Goal: Feedback & Contribution: Submit feedback/report problem

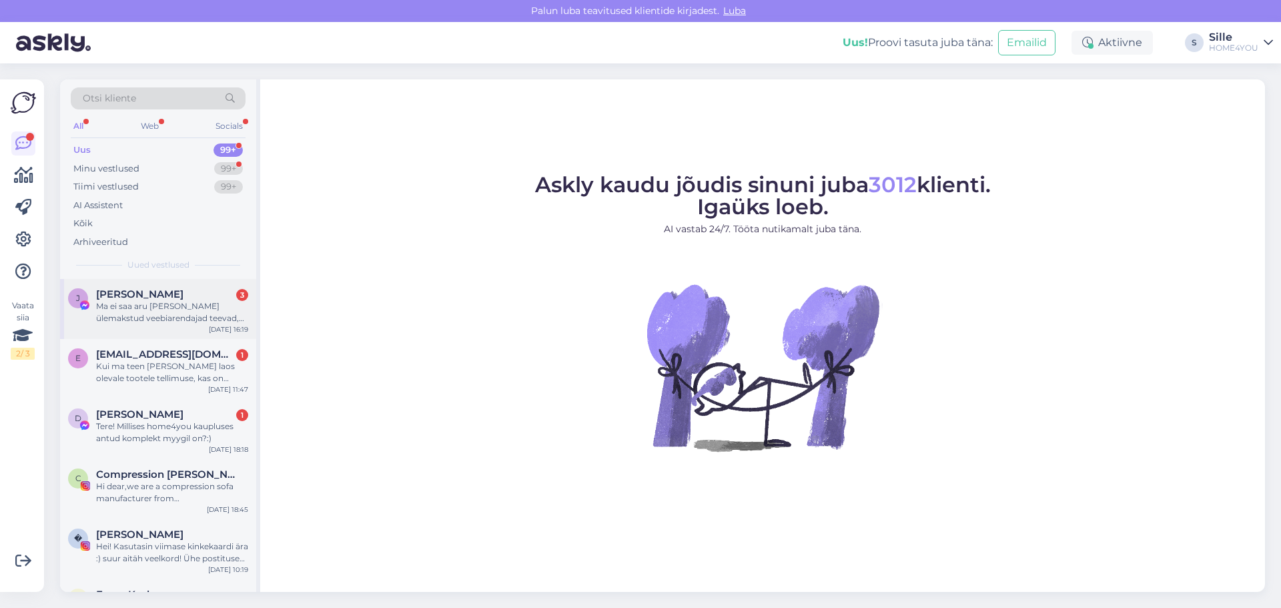
click at [209, 305] on div "Ma ei saa aru [PERSON_NAME] ülemakstud veebiarendajad teevad, et nii lihtsat as…" at bounding box center [172, 312] width 152 height 24
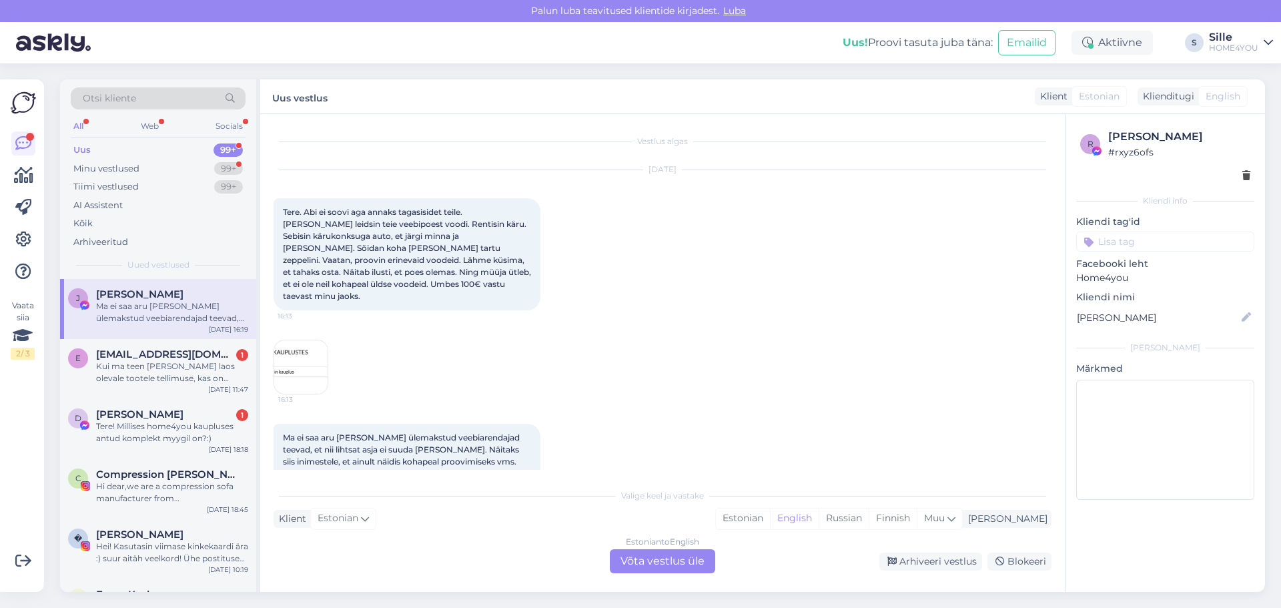
scroll to position [81, 0]
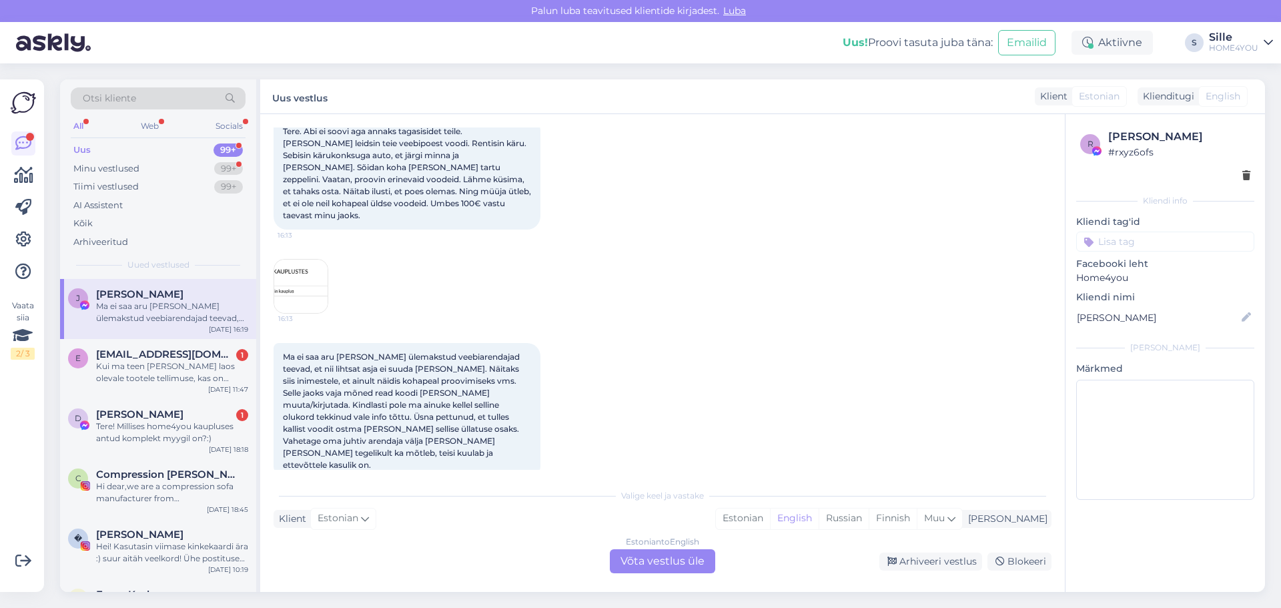
click at [308, 269] on img at bounding box center [300, 285] width 53 height 53
click at [323, 263] on img at bounding box center [300, 285] width 53 height 53
click at [325, 261] on img at bounding box center [300, 285] width 53 height 53
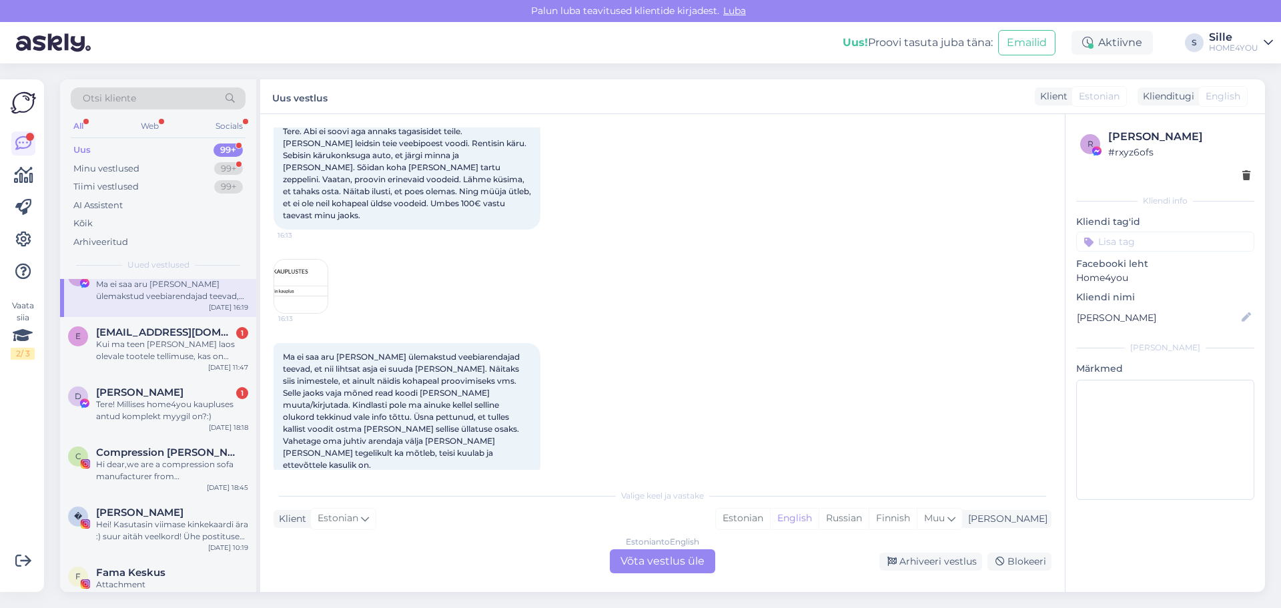
scroll to position [0, 0]
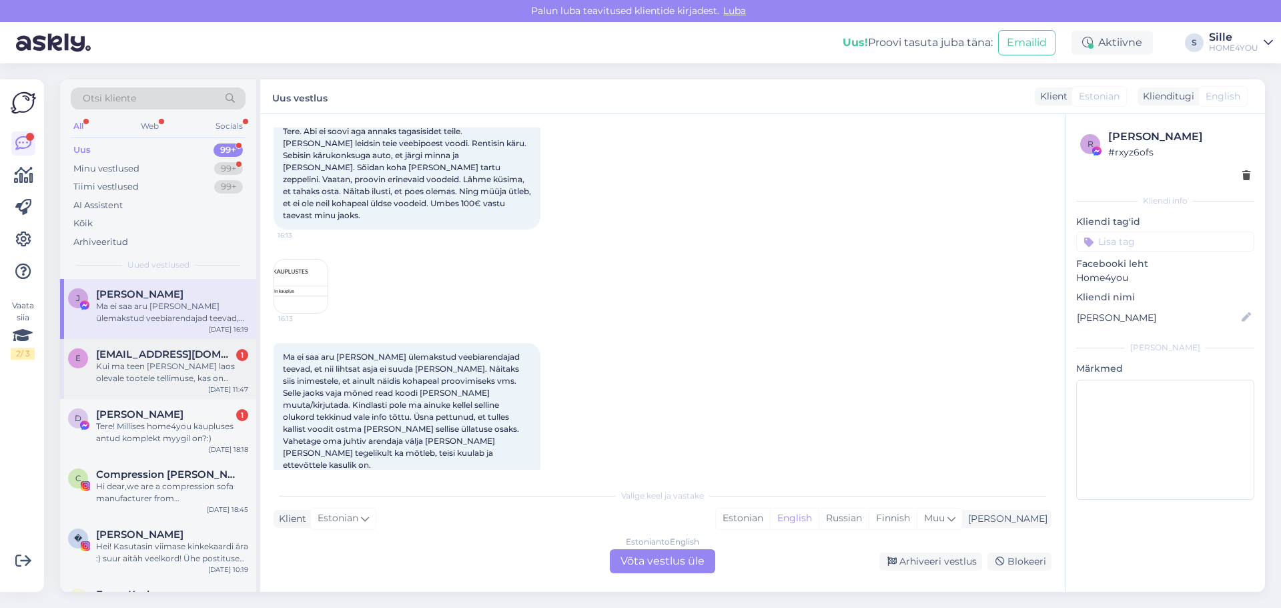
click at [189, 382] on div "Kui ma teen [PERSON_NAME] laos olevale tootele tellimuse, kas on võimalik homme…" at bounding box center [172, 372] width 152 height 24
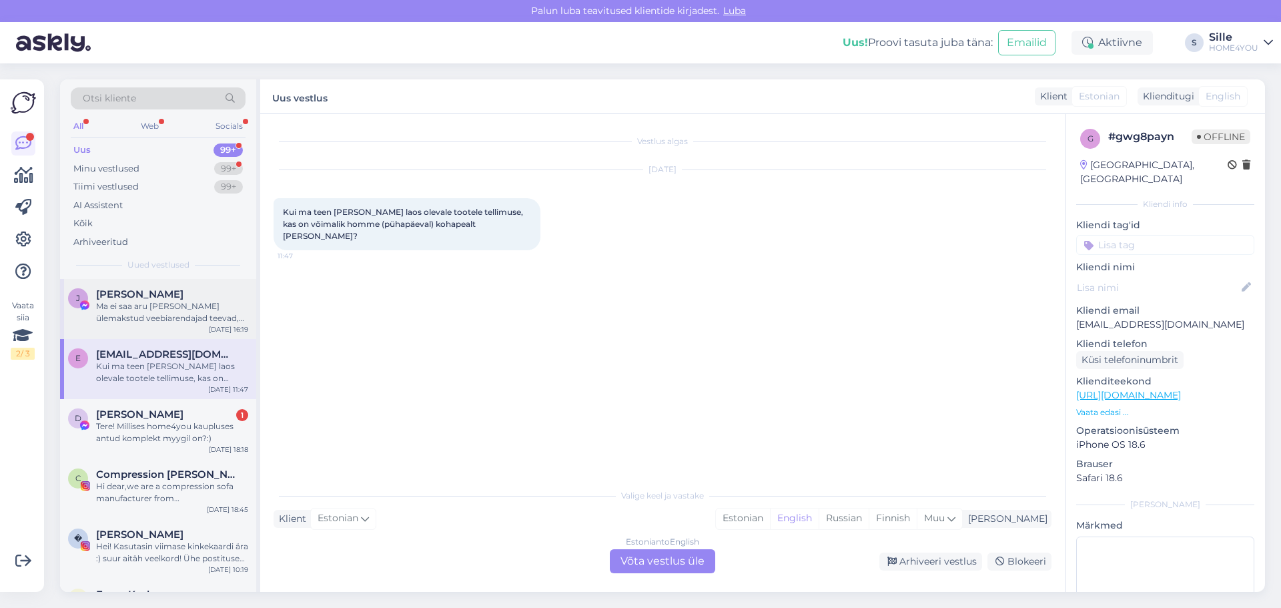
click at [179, 319] on div "Ma ei saa aru [PERSON_NAME] ülemakstud veebiarendajad teevad, et nii lihtsat as…" at bounding box center [172, 312] width 152 height 24
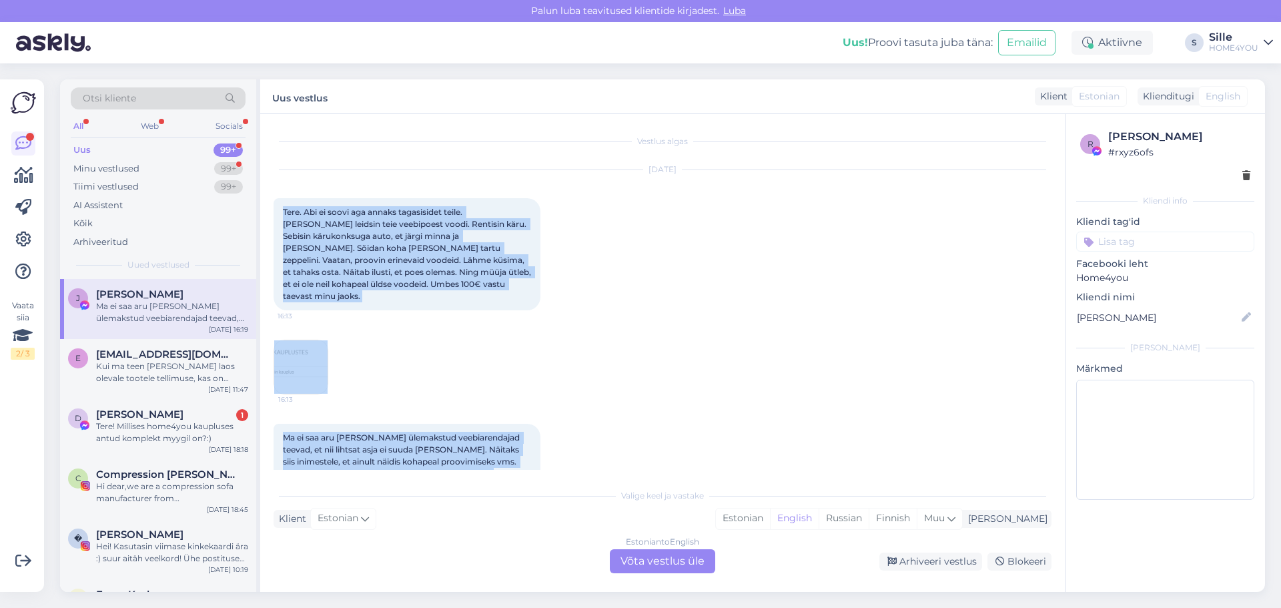
drag, startPoint x: 329, startPoint y: 442, endPoint x: 277, endPoint y: 201, distance: 247.1
click at [277, 201] on div "Vestlus algas [DATE] Tere. Abi ei soovi aga annaks tagasisidet teile. [PERSON_N…" at bounding box center [668, 298] width 790 height 342
copy div "Tere. Abi ei soovi aga annaks tagasisidet teile. [PERSON_NAME] leidsin teie vee…"
